Goal: Task Accomplishment & Management: Manage account settings

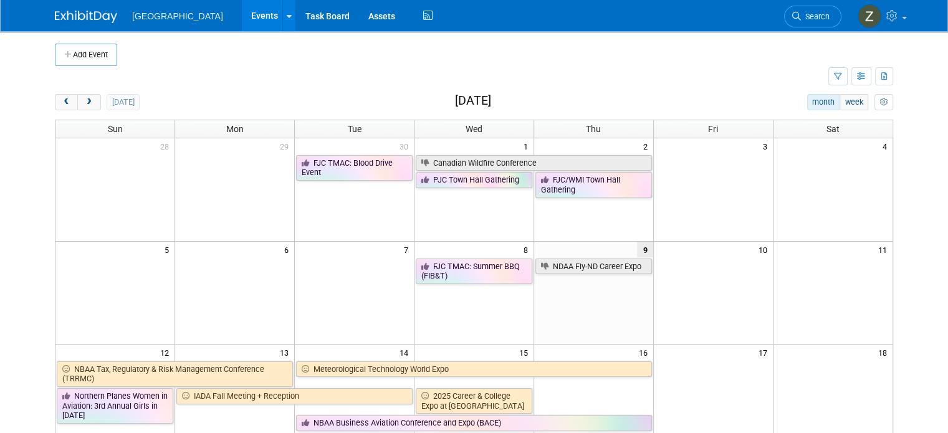
scroll to position [95, 0]
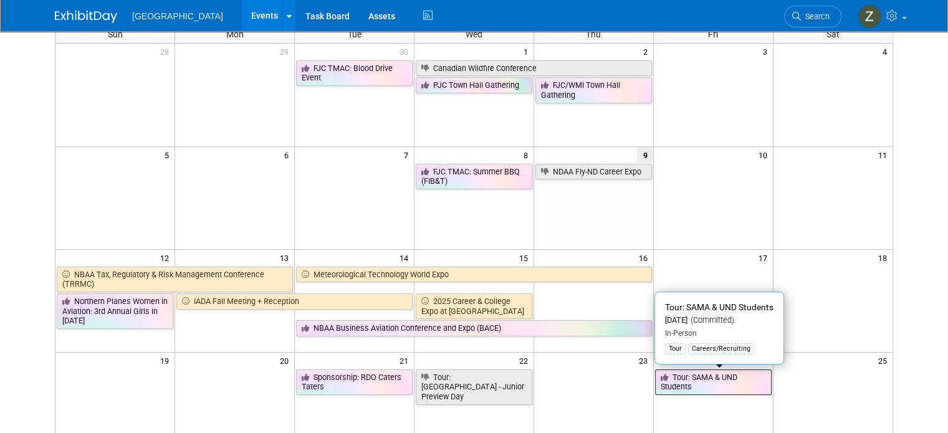
click at [703, 372] on link "Tour: SAMA & UND Students" at bounding box center [713, 383] width 117 height 26
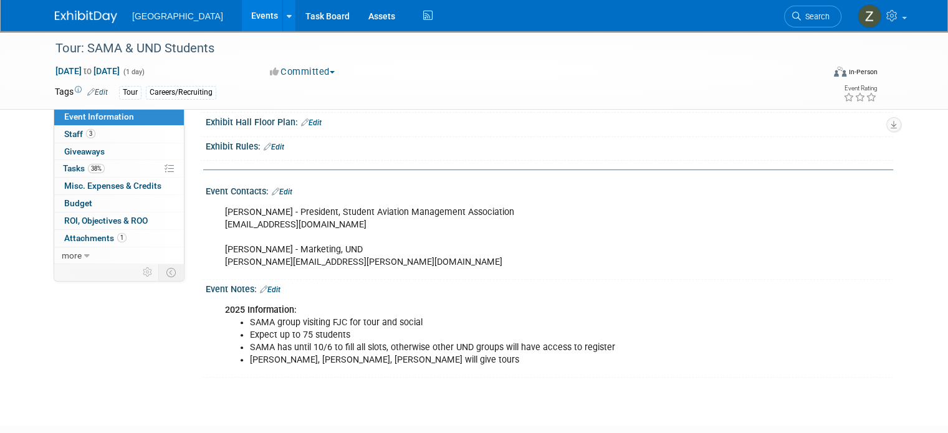
scroll to position [339, 0]
click at [272, 286] on link "Edit" at bounding box center [270, 289] width 21 height 9
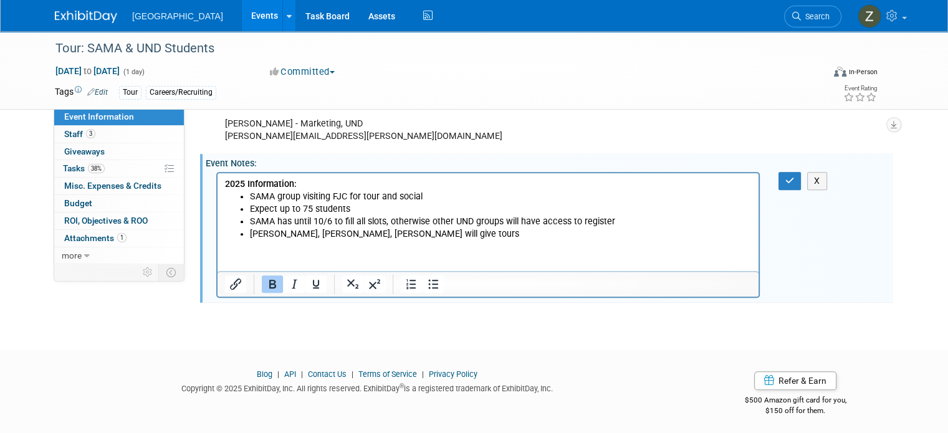
scroll to position [464, 0]
click at [419, 241] on html "2025 Information: SAMA group visiting FJC for tour and social Expect up to 75 s…" at bounding box center [487, 206] width 541 height 67
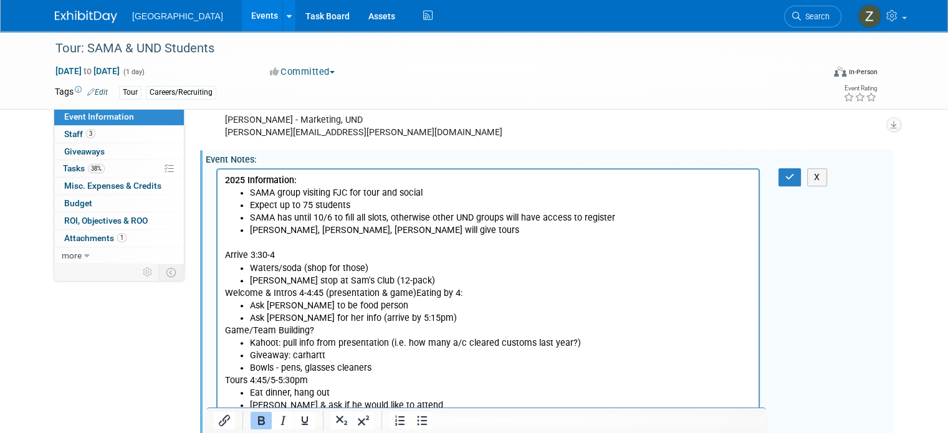
scroll to position [478, 0]
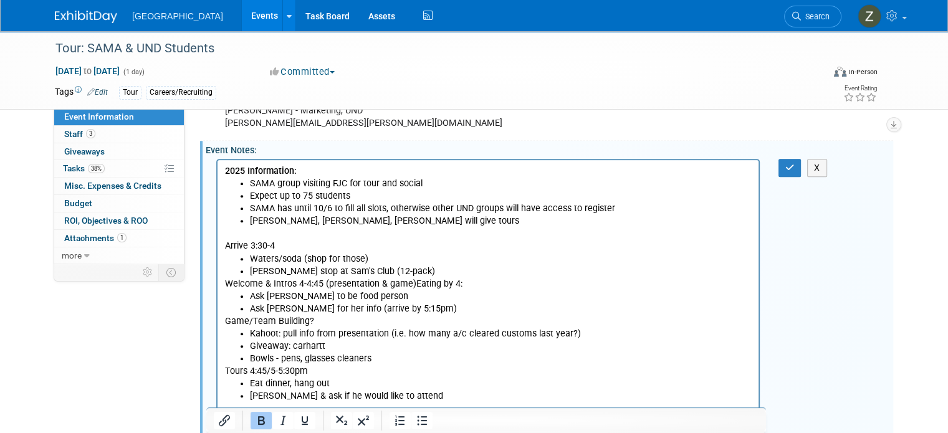
click at [783, 160] on div "X" at bounding box center [796, 168] width 55 height 18
click at [785, 161] on button "button" at bounding box center [789, 168] width 23 height 18
